Goal: Transaction & Acquisition: Purchase product/service

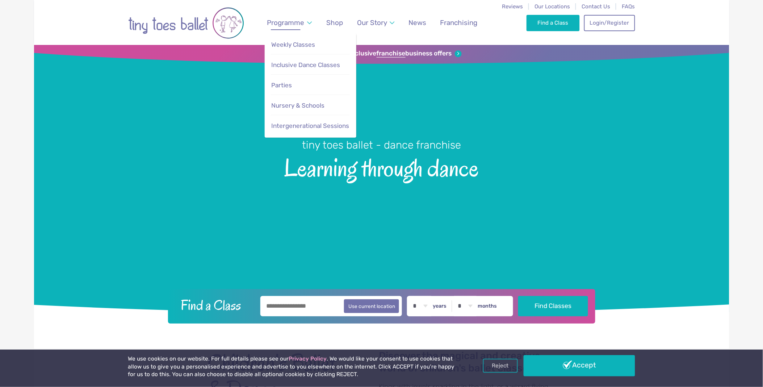
click at [294, 21] on span "Programme" at bounding box center [285, 22] width 37 height 8
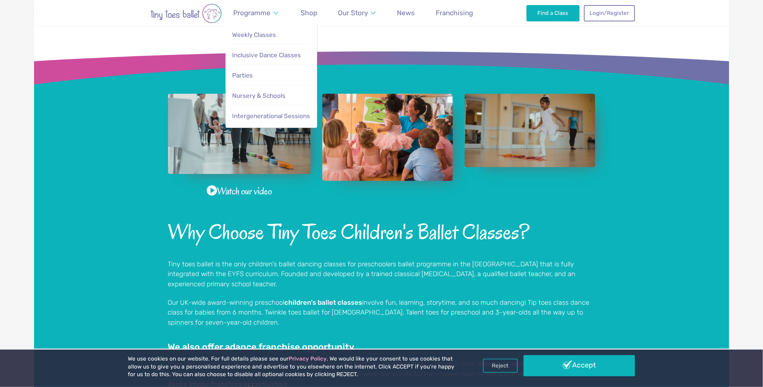
scroll to position [563, 0]
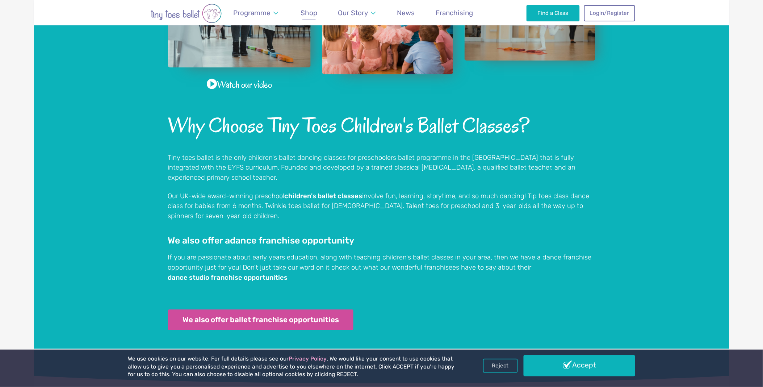
click at [304, 12] on span "Shop" at bounding box center [309, 13] width 17 height 8
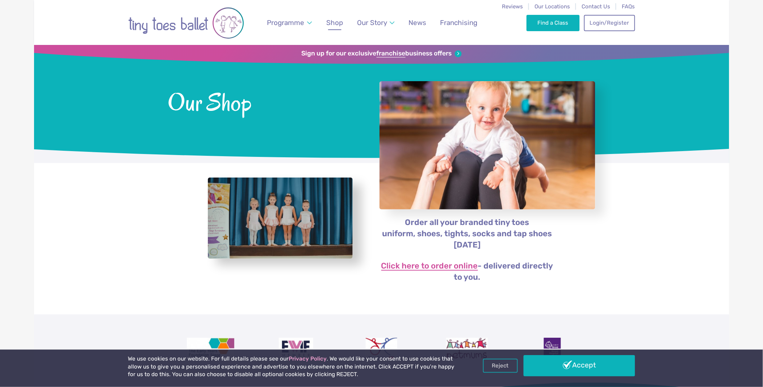
click at [425, 265] on link "Click here to order online" at bounding box center [430, 266] width 97 height 9
